Goal: Transaction & Acquisition: Download file/media

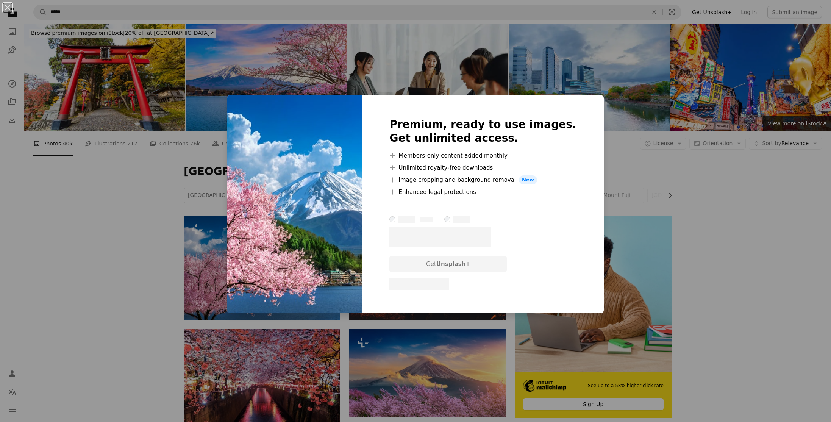
scroll to position [119, 0]
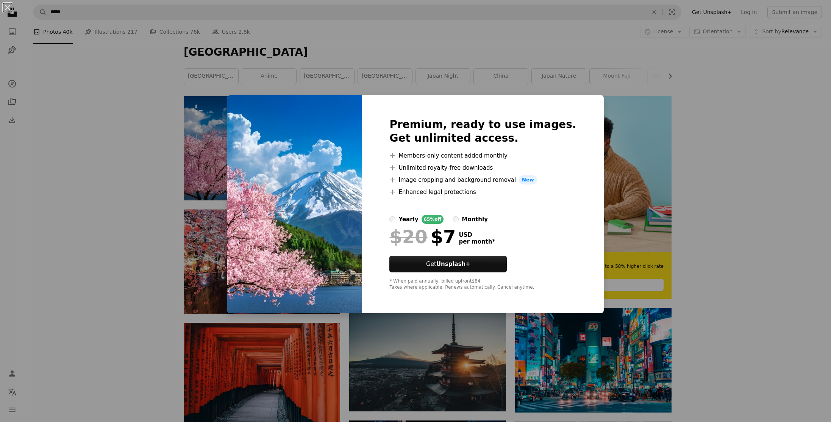
click at [241, 83] on div "An X shape Premium, ready to use images. Get unlimited access. A plus sign Memb…" at bounding box center [415, 211] width 831 height 422
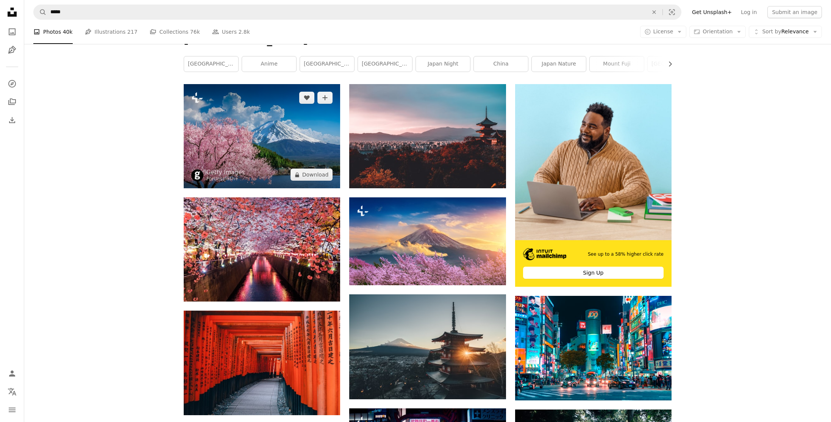
scroll to position [122, 0]
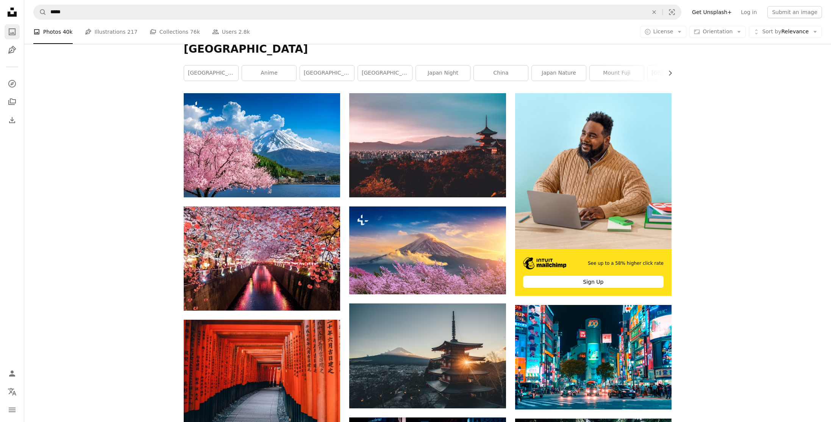
click at [11, 31] on icon "A photo" at bounding box center [12, 31] width 9 height 9
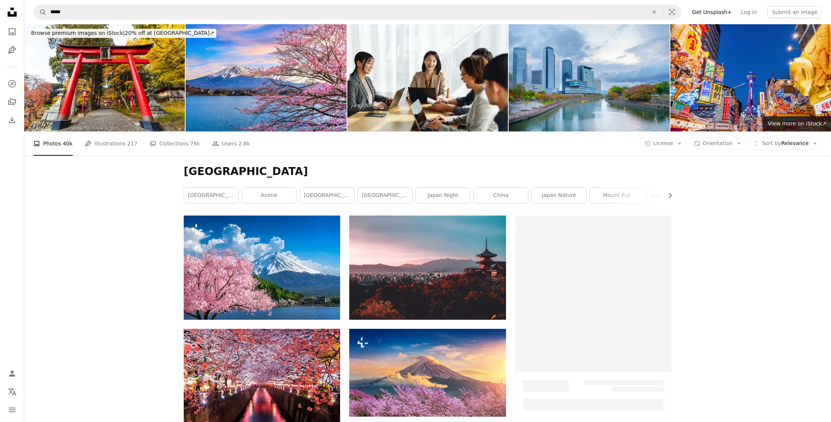
scroll to position [122, 0]
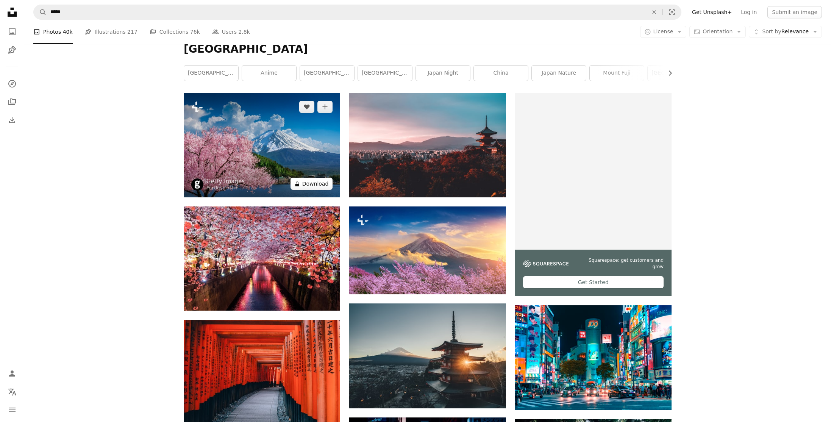
click at [299, 186] on icon at bounding box center [297, 183] width 4 height 5
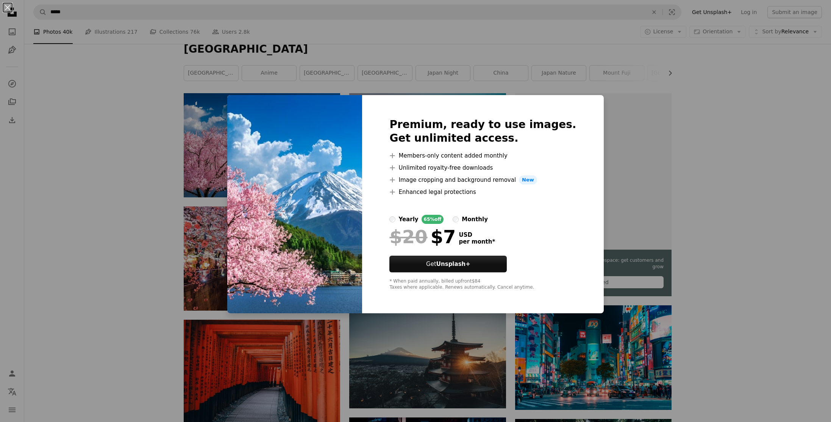
click at [167, 72] on div "An X shape Premium, ready to use images. Get unlimited access. A plus sign Memb…" at bounding box center [415, 211] width 831 height 422
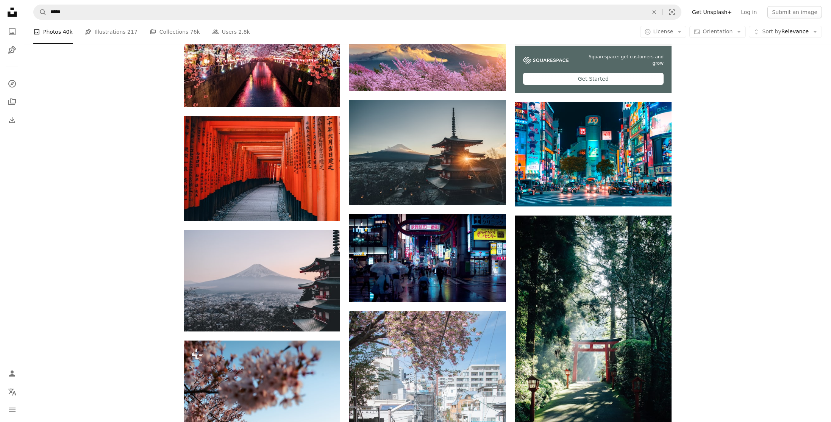
scroll to position [292, 0]
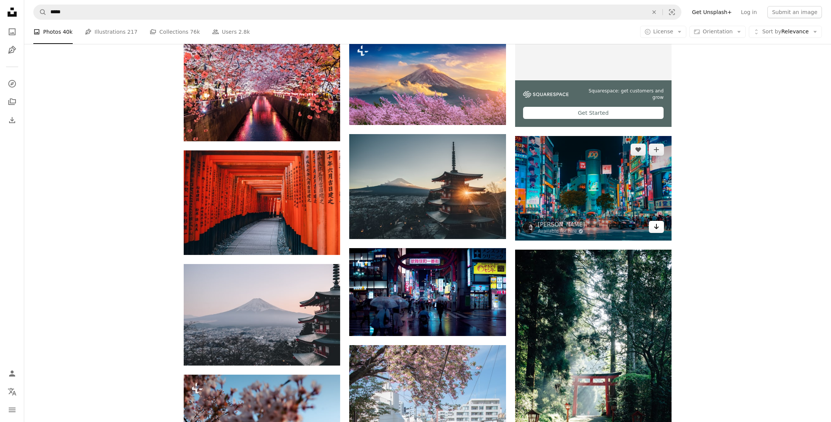
click at [654, 227] on icon "Download" at bounding box center [656, 226] width 5 height 5
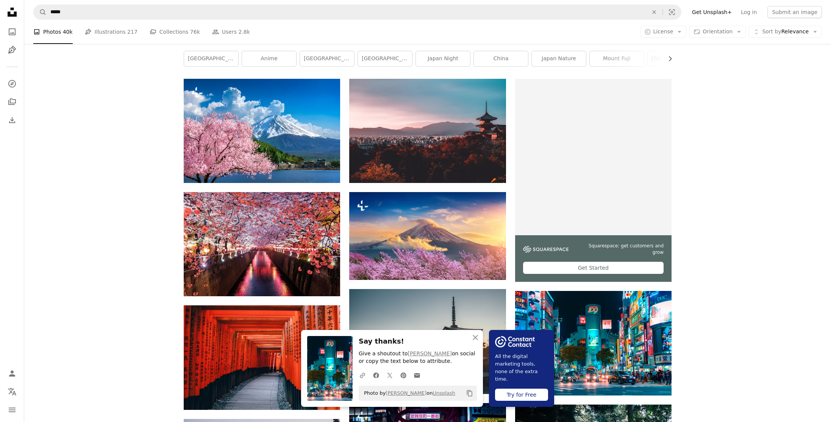
scroll to position [135, 0]
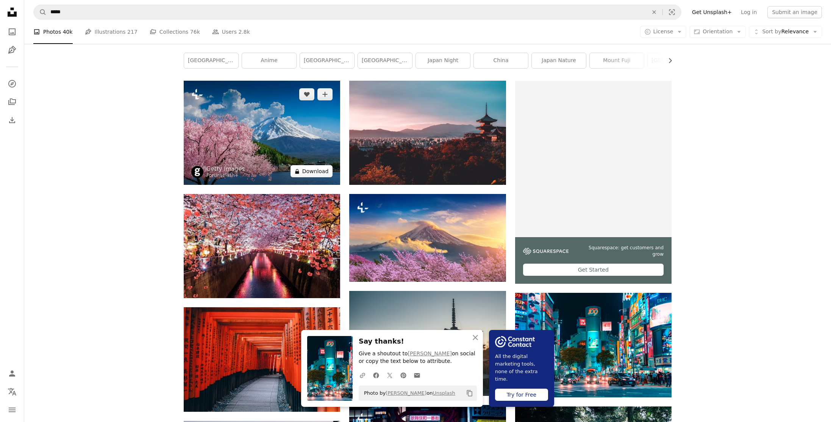
click at [300, 170] on icon "A lock" at bounding box center [297, 171] width 6 height 6
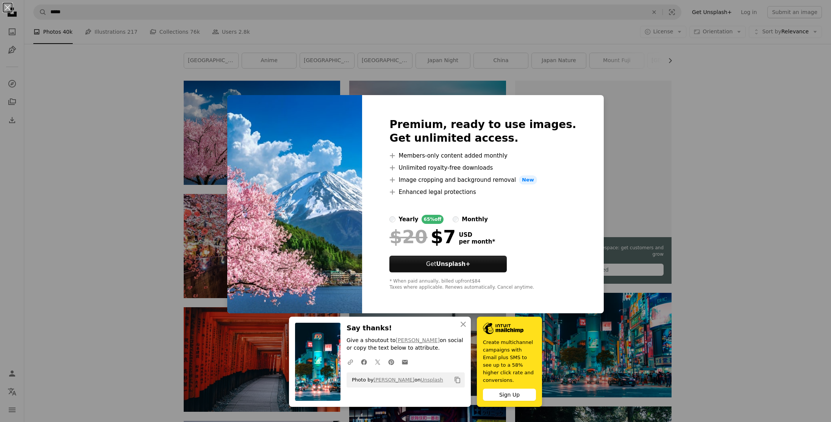
click at [219, 132] on div "An X shape An X shape Close Say thanks! Give a shoutout to [PERSON_NAME] on soc…" at bounding box center [415, 211] width 831 height 422
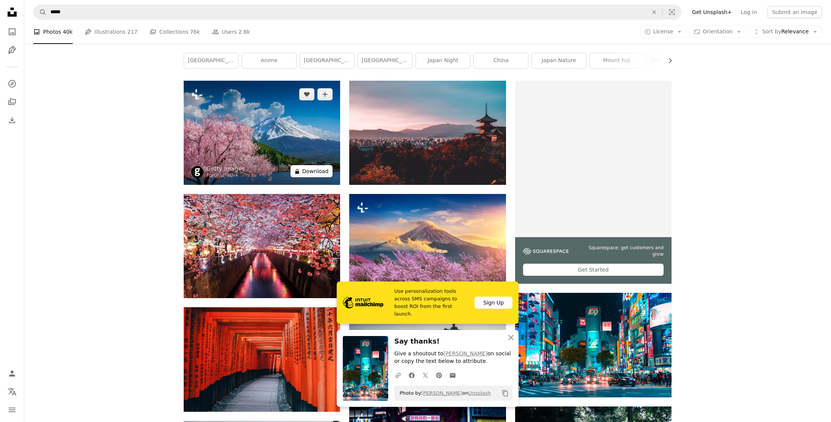
click at [312, 173] on button "A lock Download" at bounding box center [311, 171] width 42 height 12
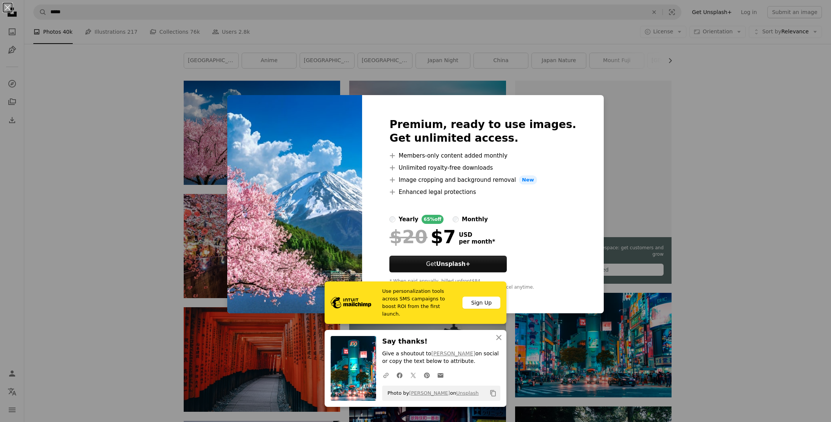
click at [391, 42] on div "An X shape Use personalization tools across SMS campaigns to boost ROI from the…" at bounding box center [415, 211] width 831 height 422
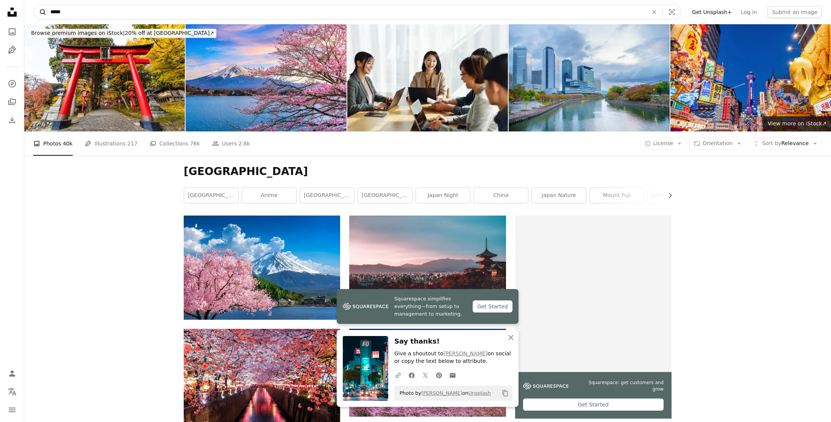
click at [41, 12] on icon "A magnifying glass" at bounding box center [40, 12] width 13 height 8
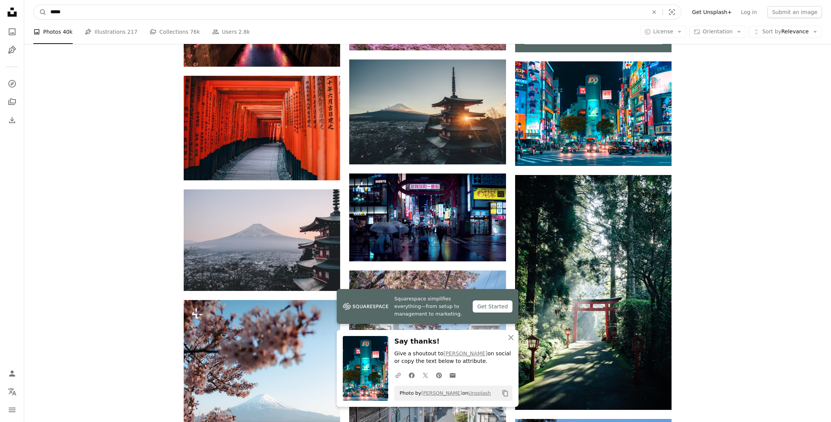
scroll to position [368, 0]
